Goal: Navigation & Orientation: Find specific page/section

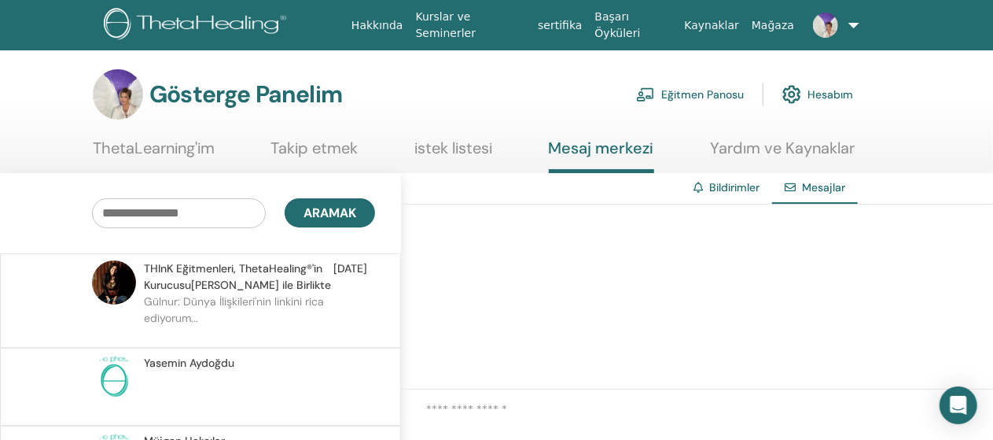
click at [738, 180] on font "Bildirimler" at bounding box center [734, 187] width 50 height 14
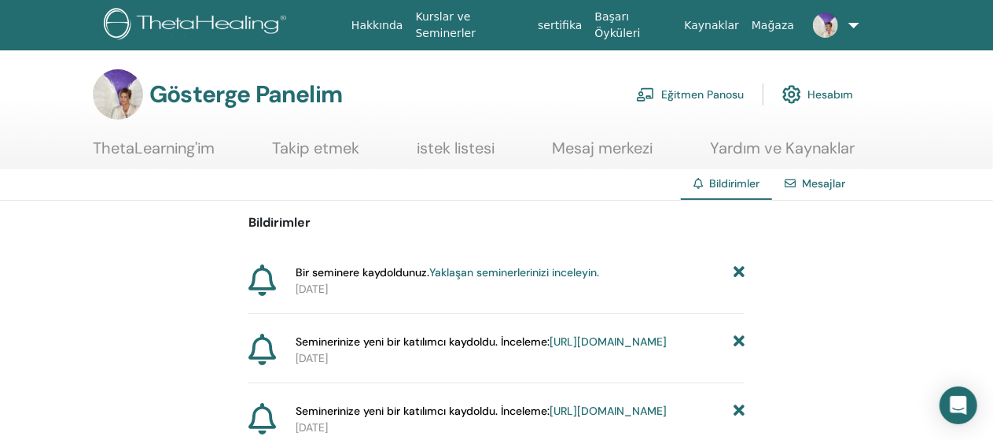
click at [550, 348] on font "[URL][DOMAIN_NAME]" at bounding box center [608, 341] width 117 height 14
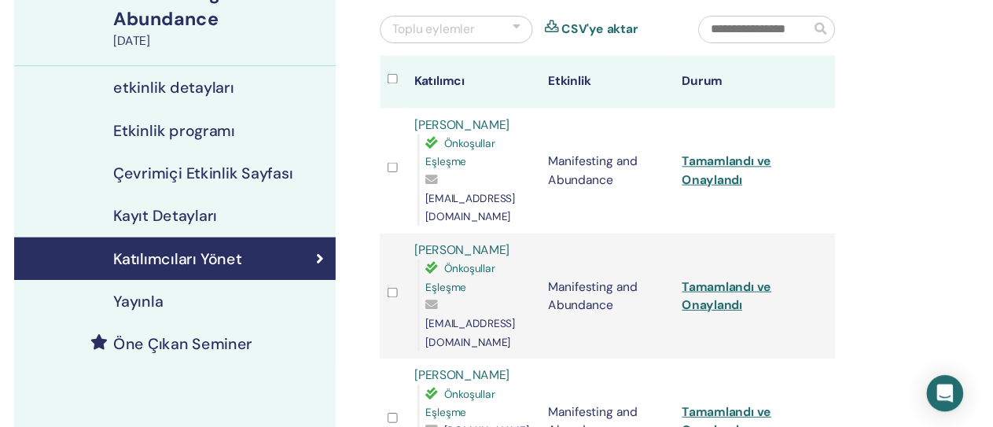
scroll to position [146, 0]
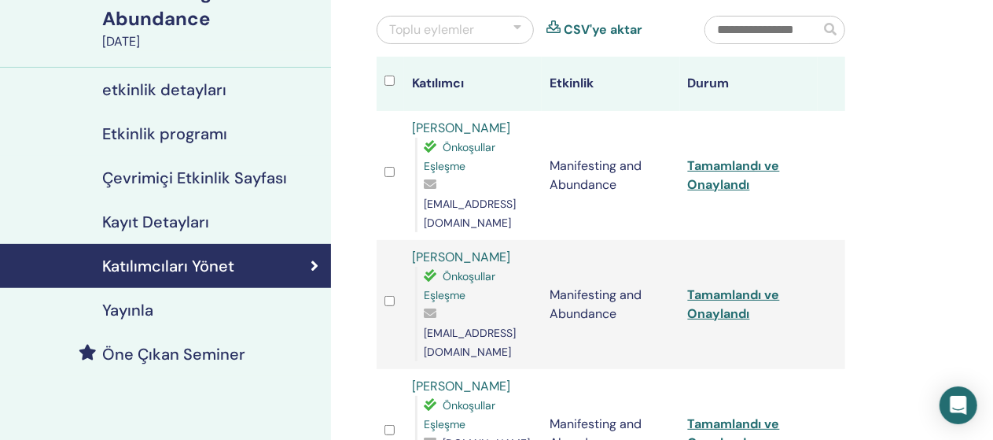
click at [187, 138] on h4 "Etkinlik programı" at bounding box center [164, 133] width 125 height 19
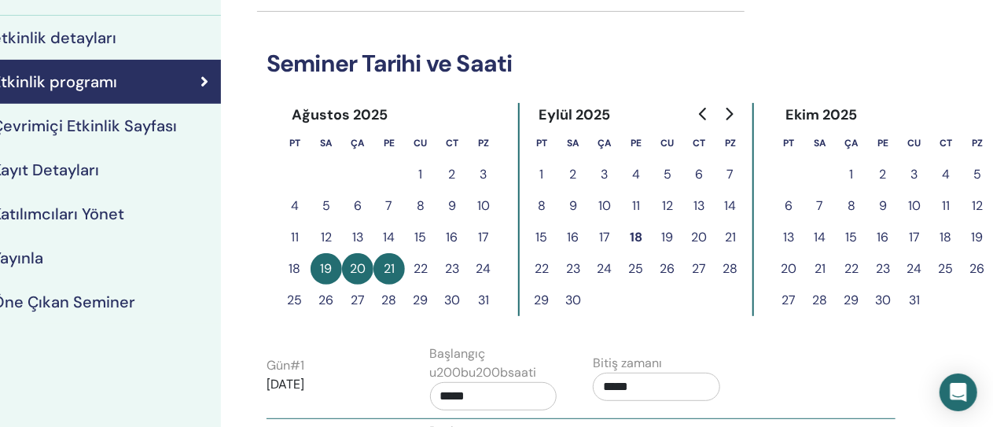
scroll to position [197, 110]
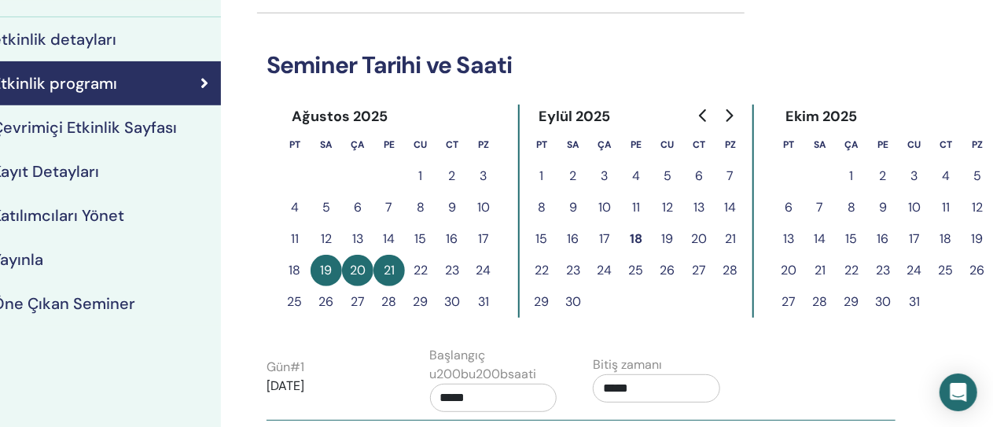
click at [539, 205] on button "8" at bounding box center [541, 207] width 31 height 31
click at [547, 209] on button "8" at bounding box center [541, 207] width 31 height 31
click at [532, 212] on button "8" at bounding box center [541, 207] width 31 height 31
click at [547, 208] on button "8" at bounding box center [541, 207] width 31 height 31
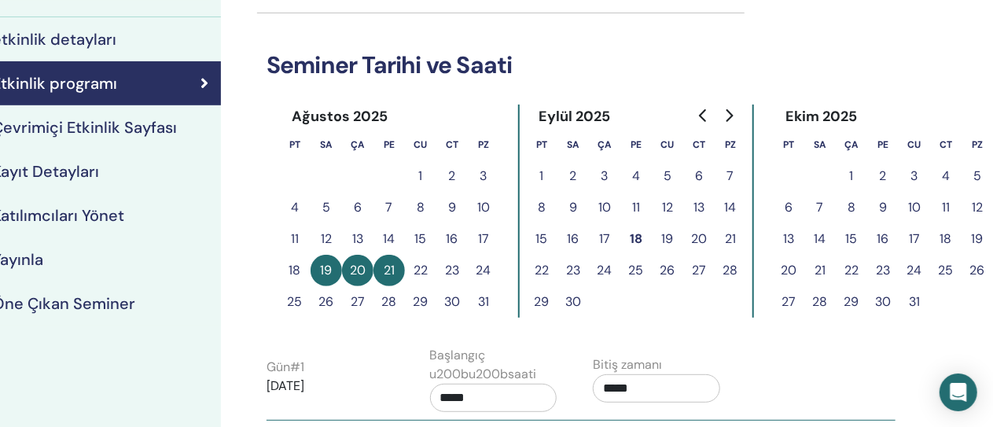
click at [544, 208] on button "8" at bounding box center [541, 207] width 31 height 31
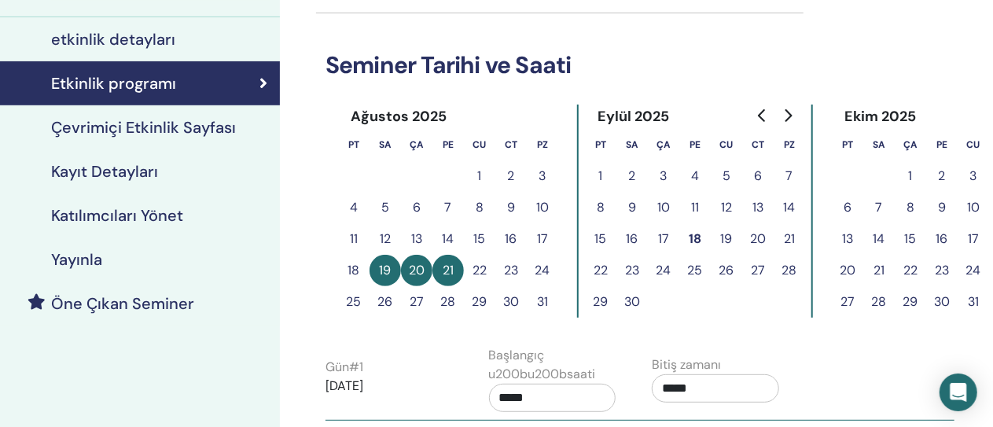
scroll to position [197, 0]
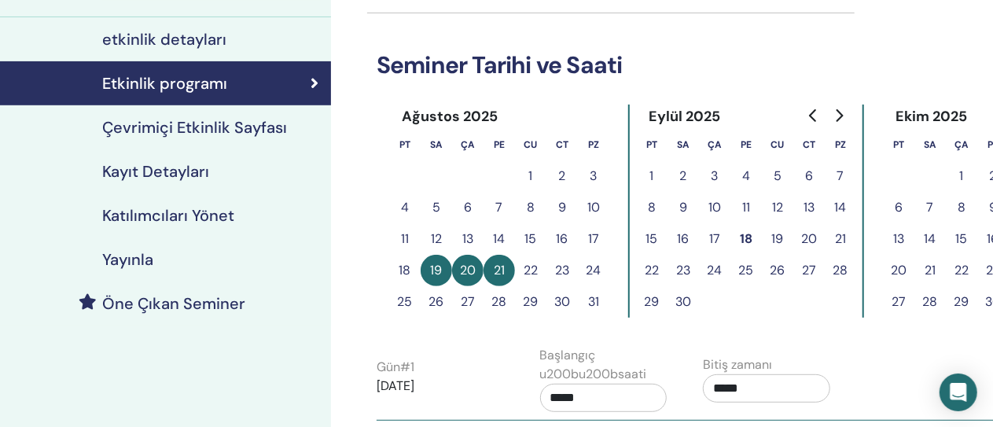
click at [151, 304] on h4 "Öne Çıkan Seminer" at bounding box center [173, 303] width 143 height 19
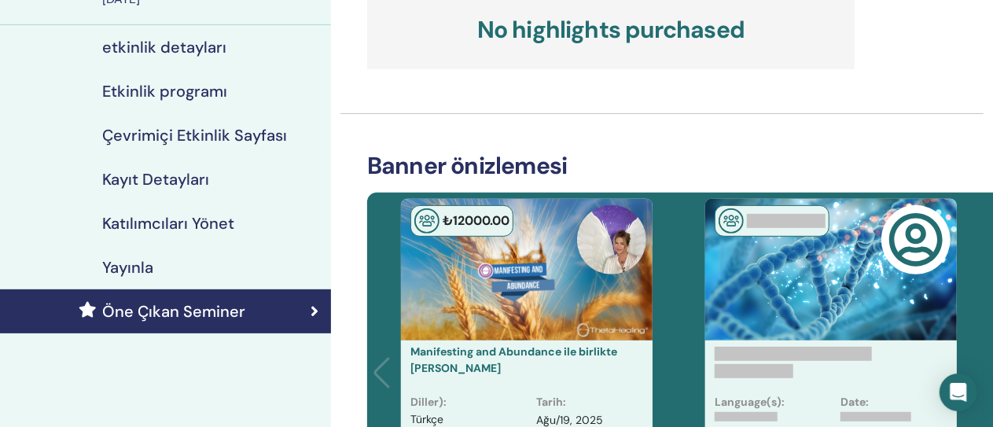
scroll to position [190, 0]
